Goal: Task Accomplishment & Management: Use online tool/utility

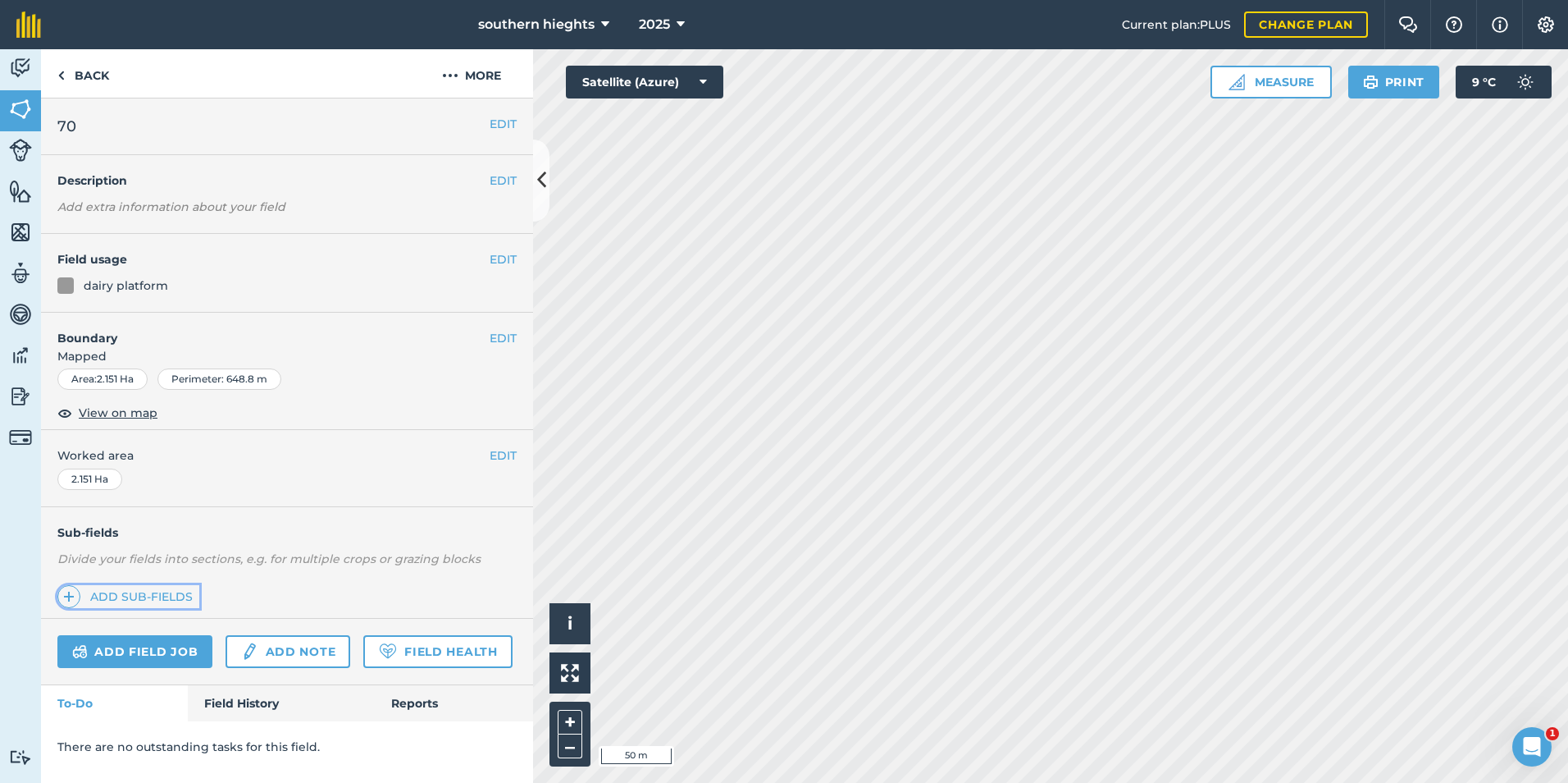
click at [157, 598] on link "Add sub-fields" at bounding box center [129, 597] width 142 height 23
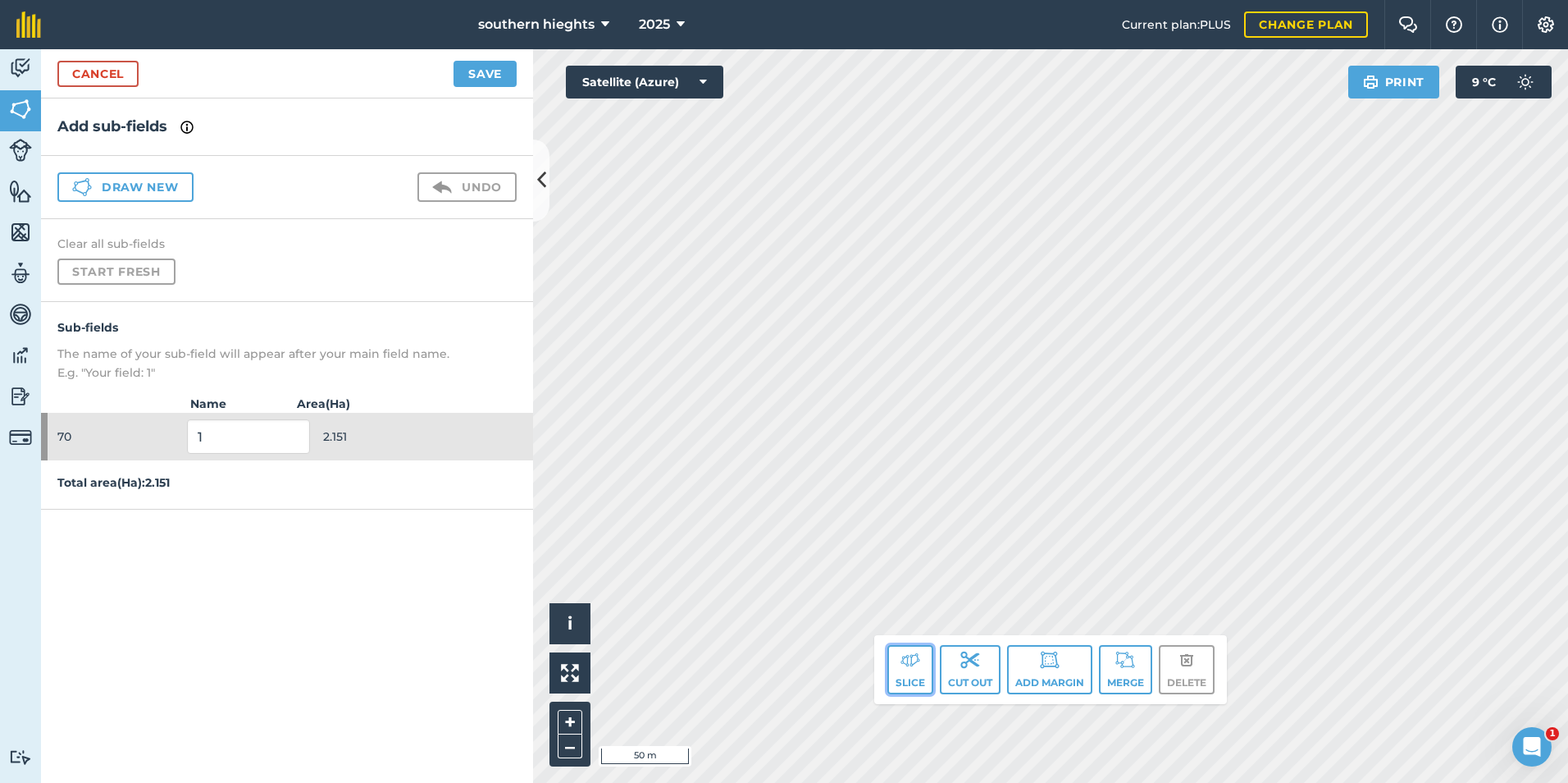
click at [916, 672] on button "Slice" at bounding box center [910, 670] width 46 height 49
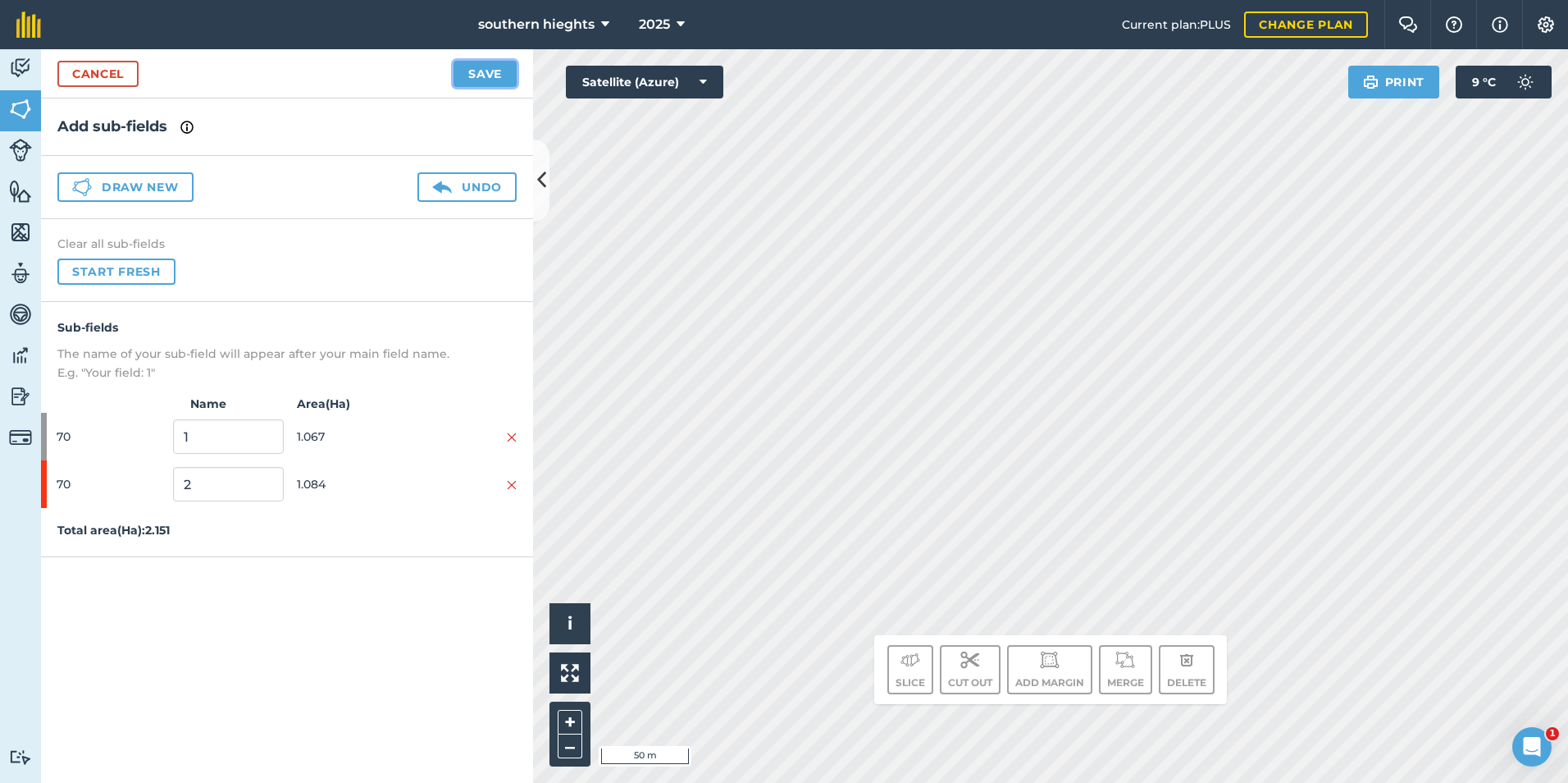
click at [490, 68] on button "Save" at bounding box center [485, 74] width 63 height 26
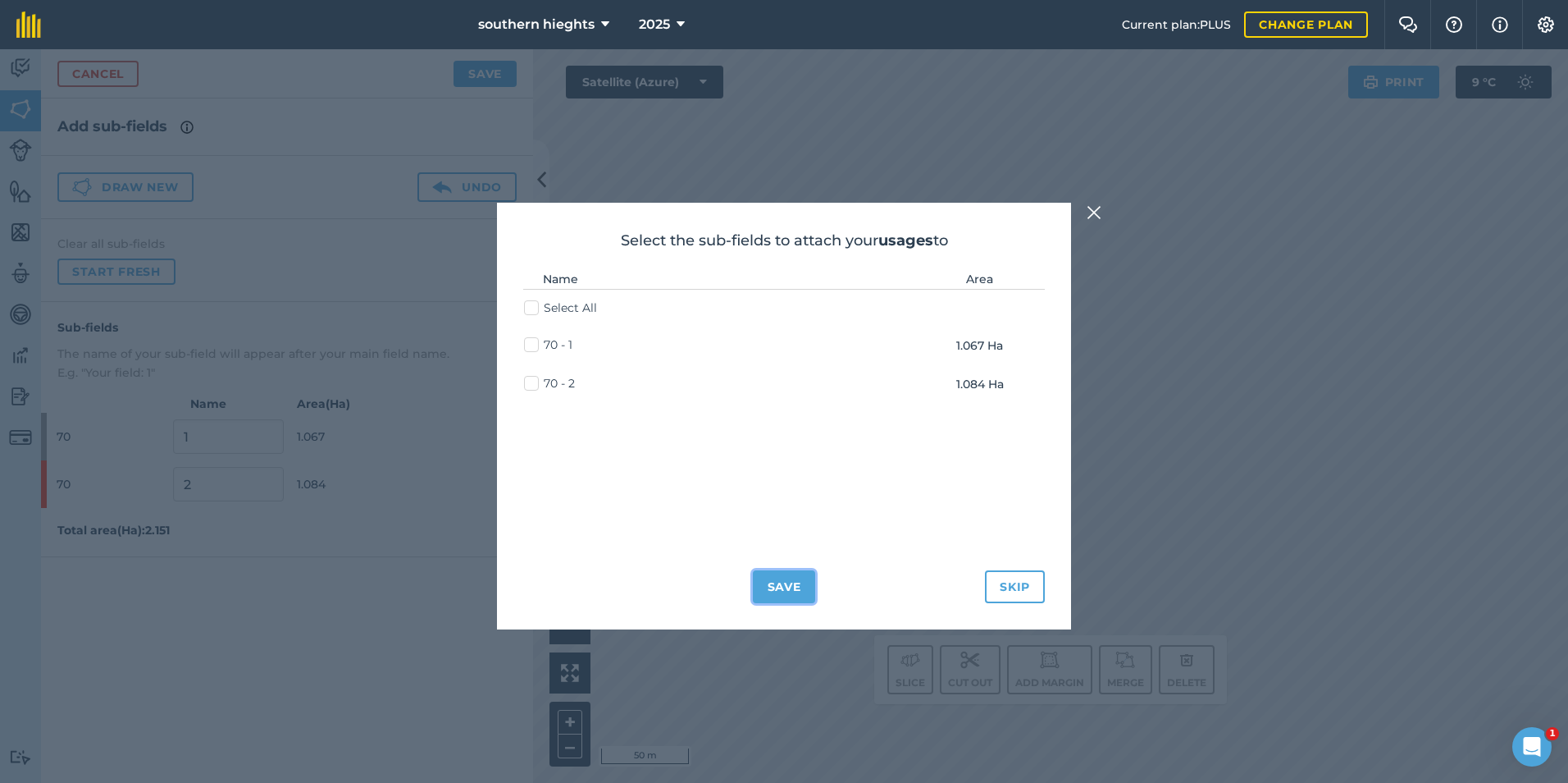
click at [784, 586] on button "Save" at bounding box center [784, 586] width 63 height 33
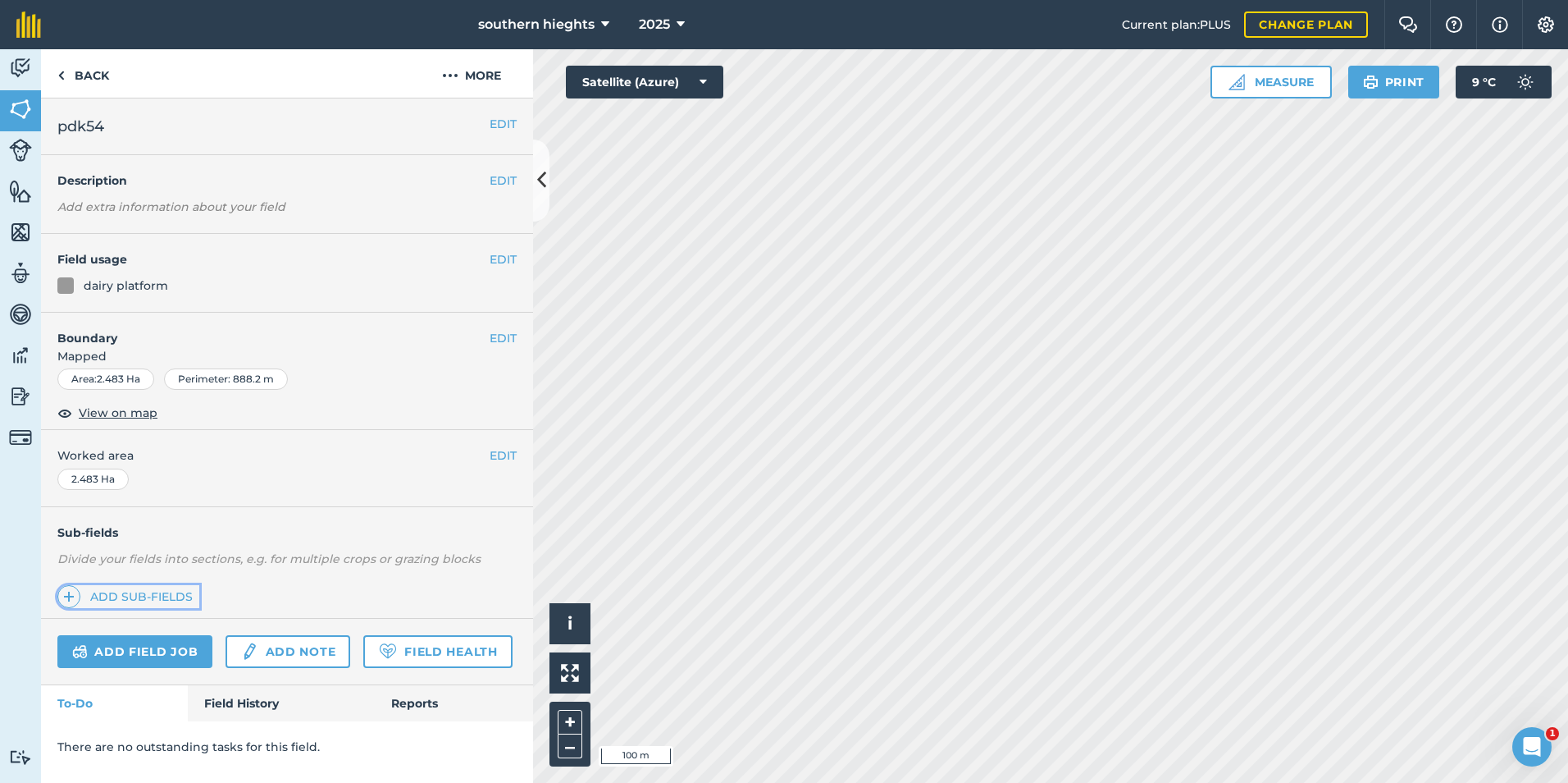
click at [186, 592] on link "Add sub-fields" at bounding box center [129, 597] width 142 height 23
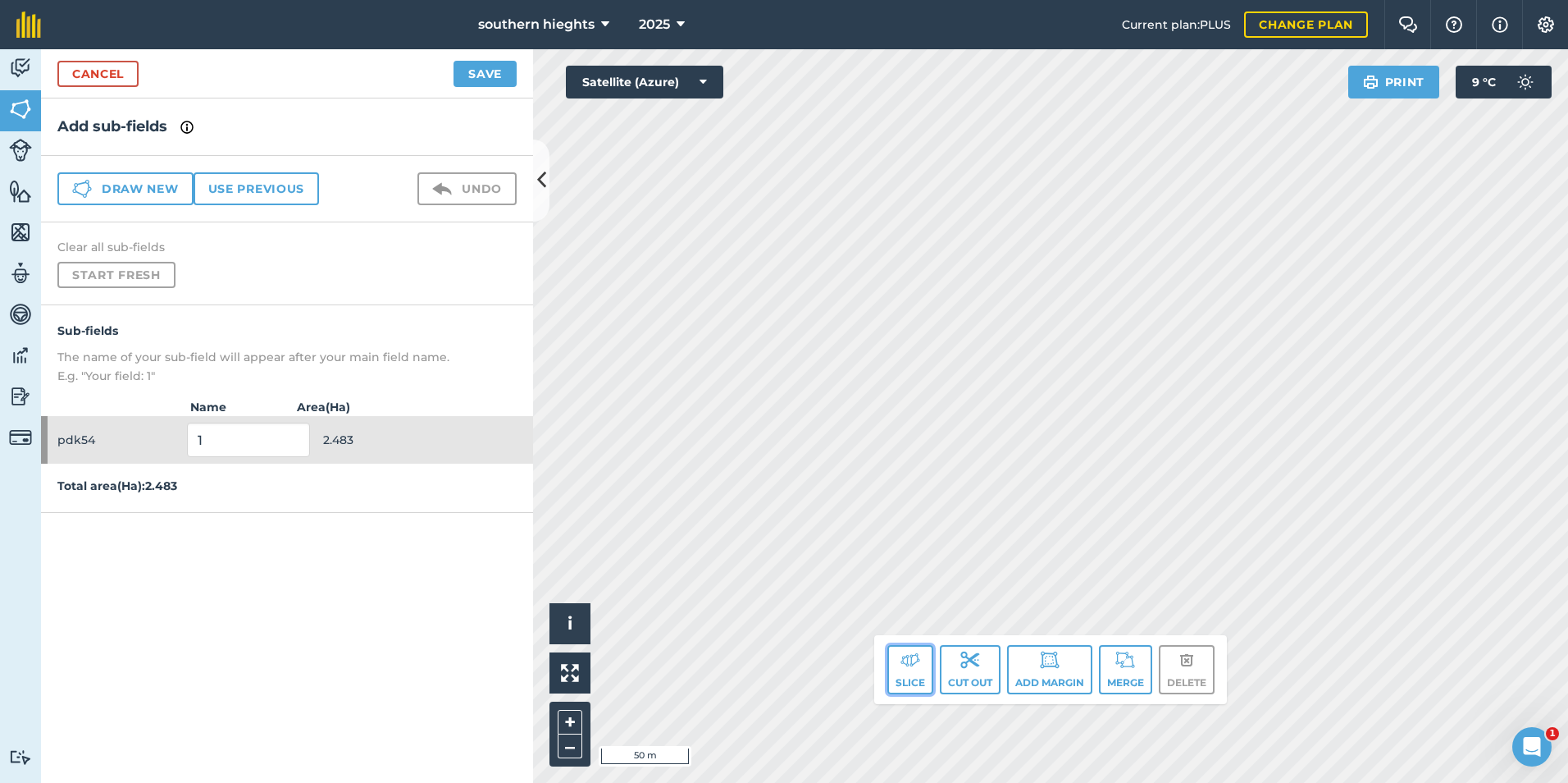
click at [905, 667] on img at bounding box center [910, 659] width 20 height 20
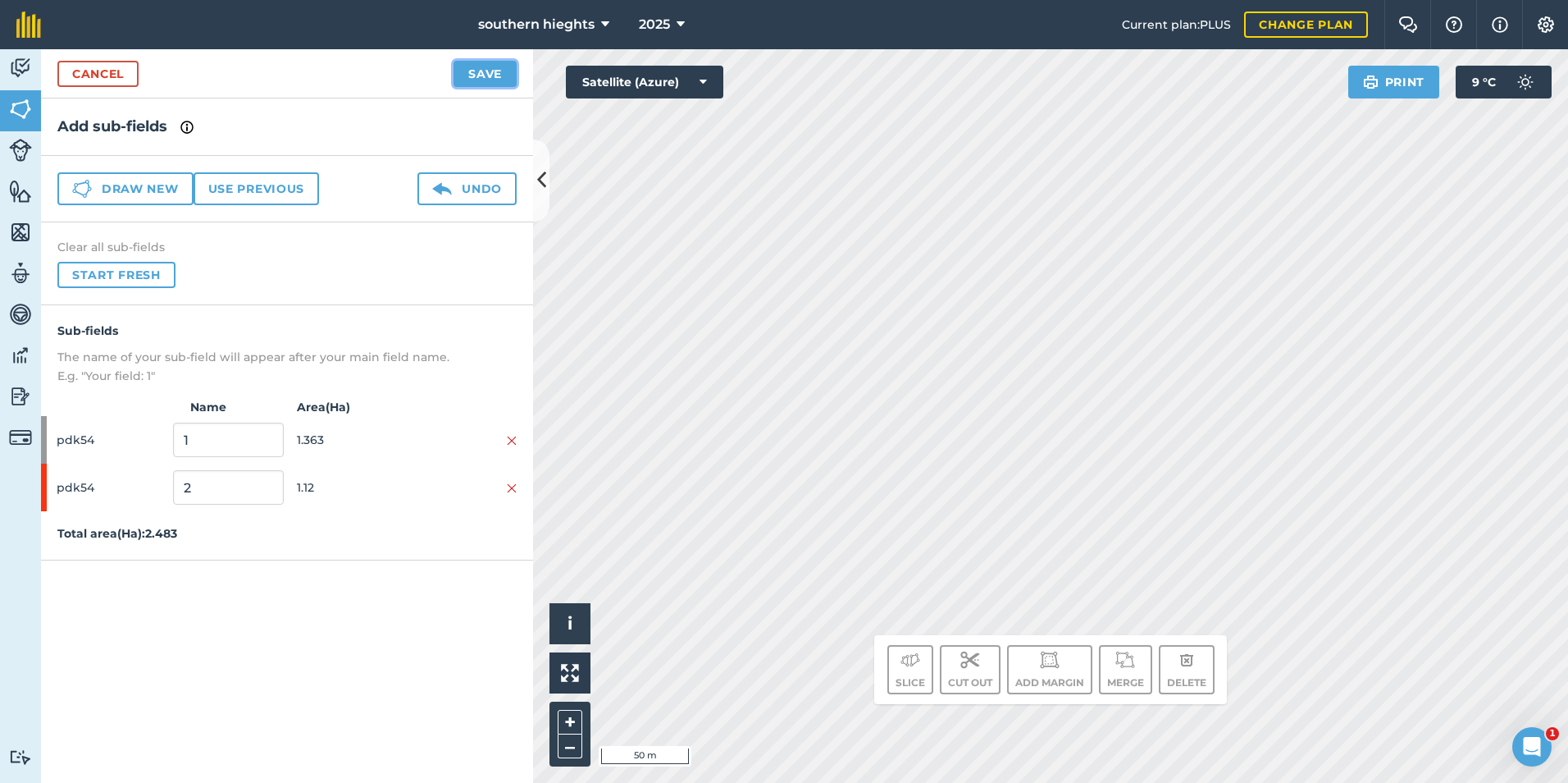
click at [490, 78] on button "Save" at bounding box center [485, 74] width 63 height 26
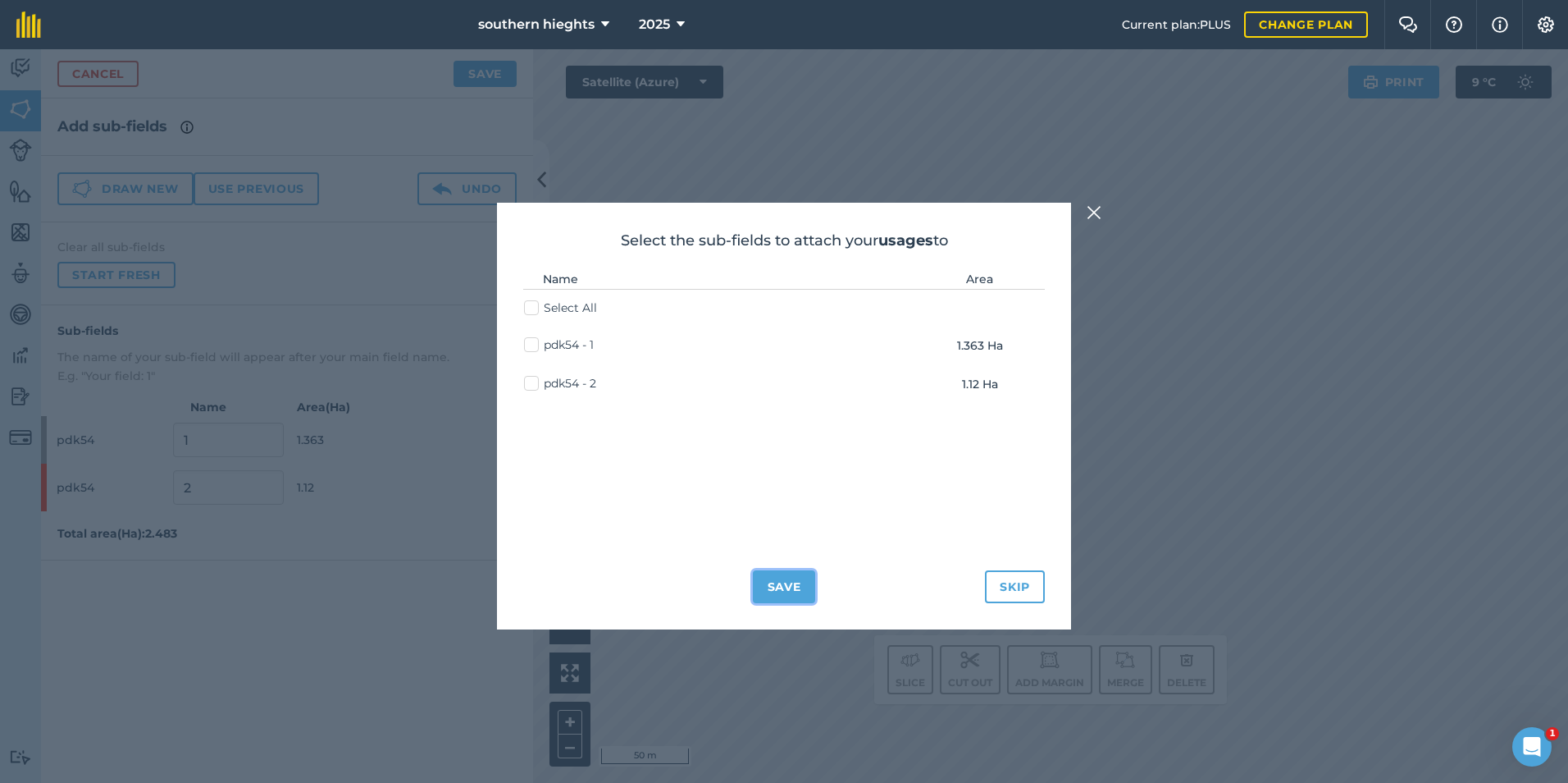
click at [775, 585] on button "Save" at bounding box center [784, 586] width 63 height 33
